Goal: Find specific page/section: Find specific page/section

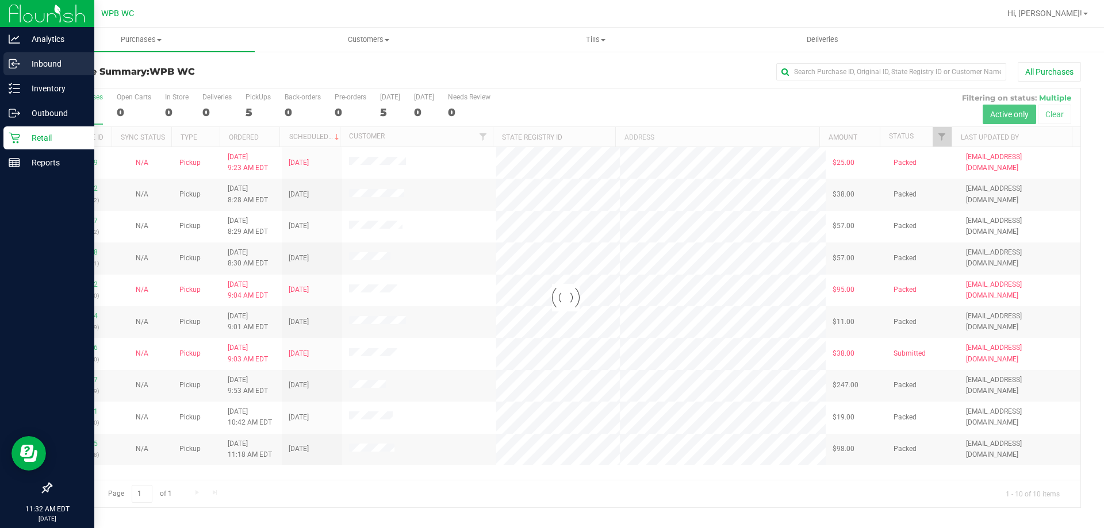
click at [55, 60] on p "Inbound" at bounding box center [54, 64] width 69 height 14
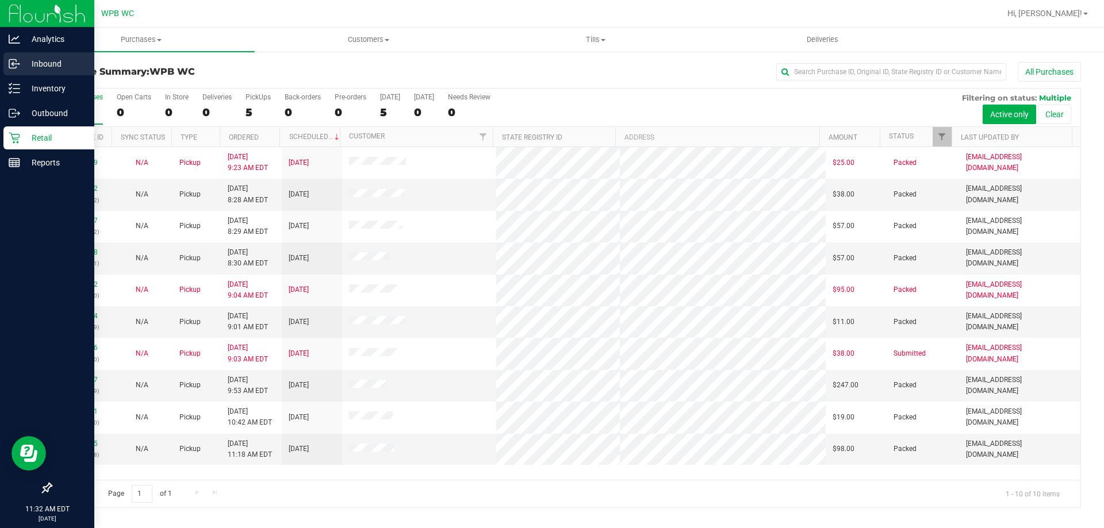
click at [63, 60] on p "Inbound" at bounding box center [54, 64] width 69 height 14
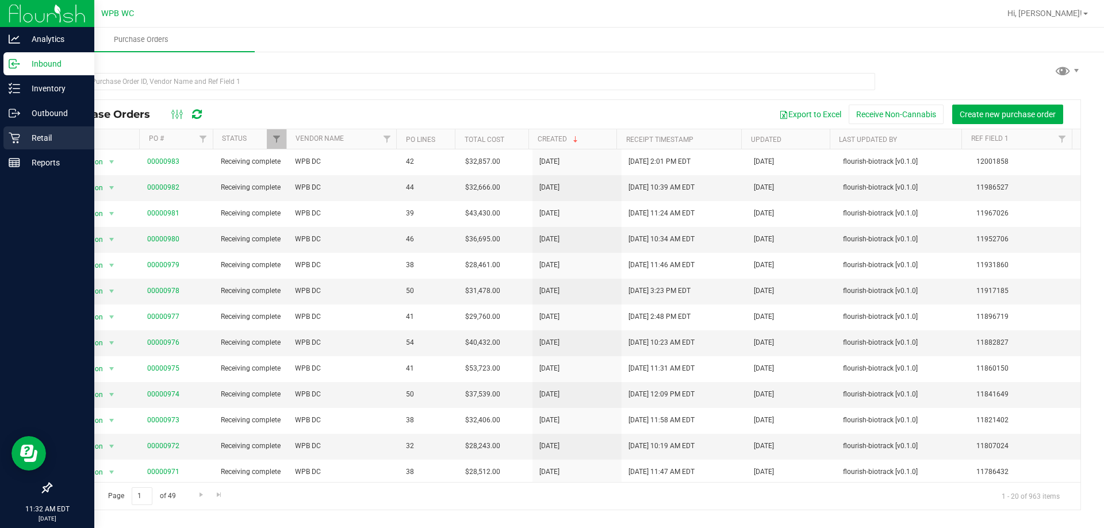
click at [45, 139] on p "Retail" at bounding box center [54, 138] width 69 height 14
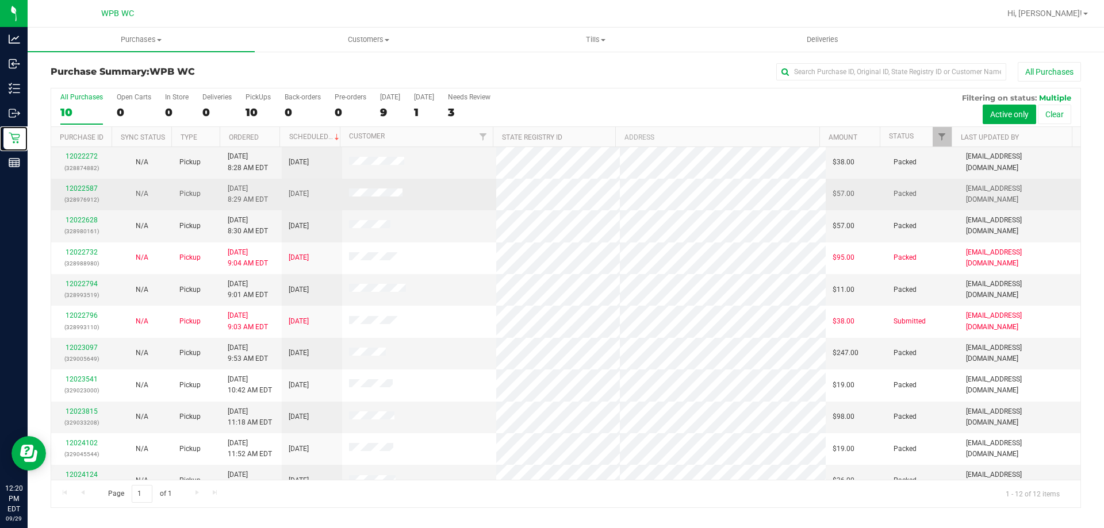
scroll to position [49, 0]
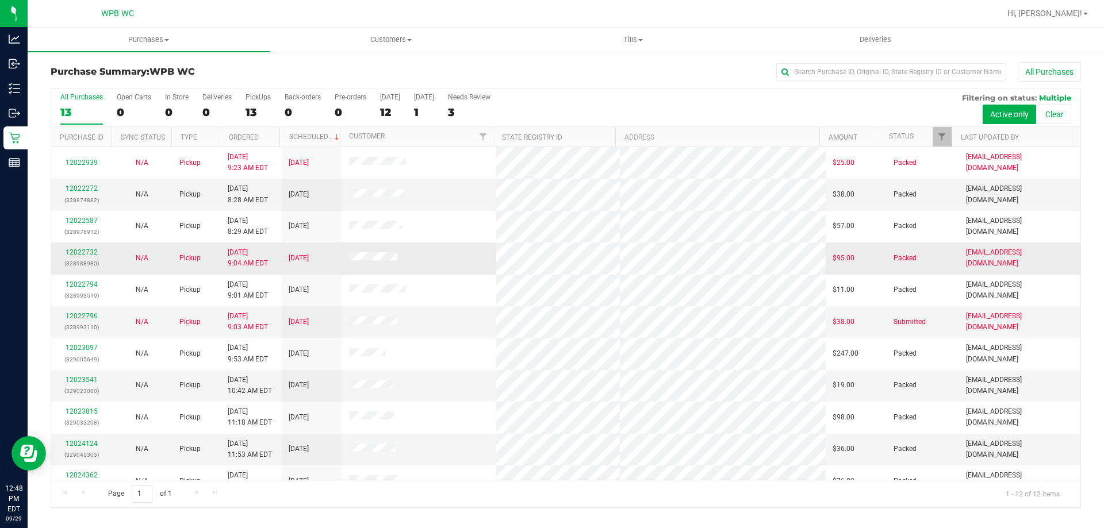
scroll to position [49, 0]
